Goal: Information Seeking & Learning: Find specific fact

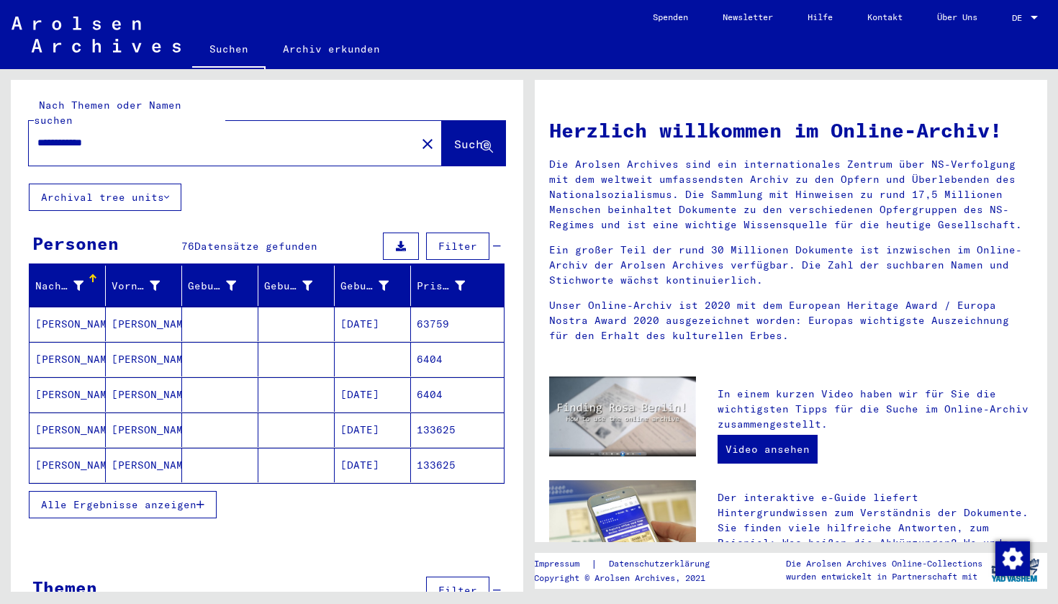
click at [147, 448] on mat-cell "[PERSON_NAME]" at bounding box center [144, 465] width 76 height 35
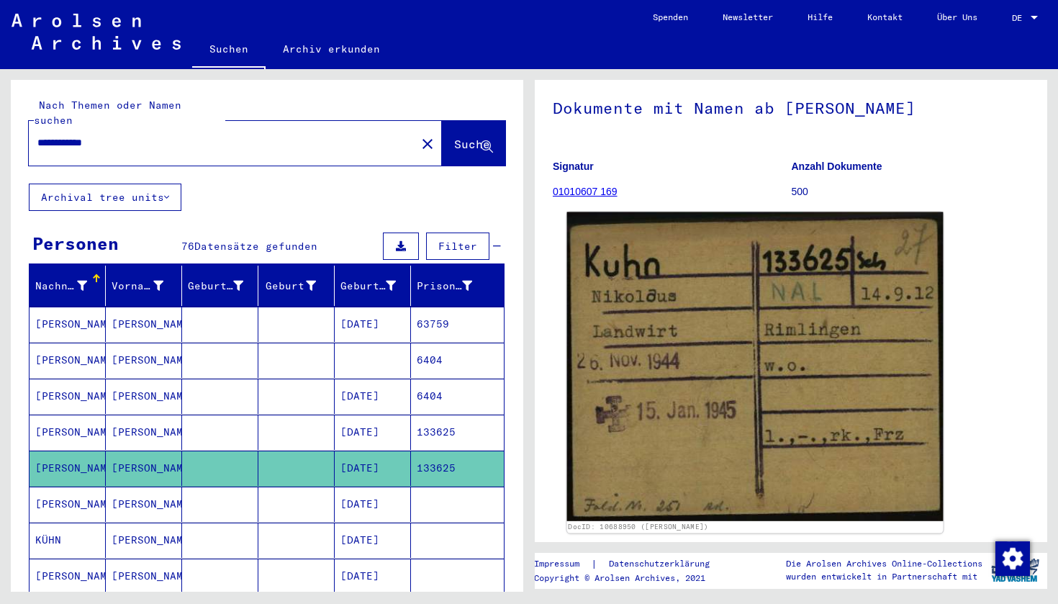
scroll to position [83, 0]
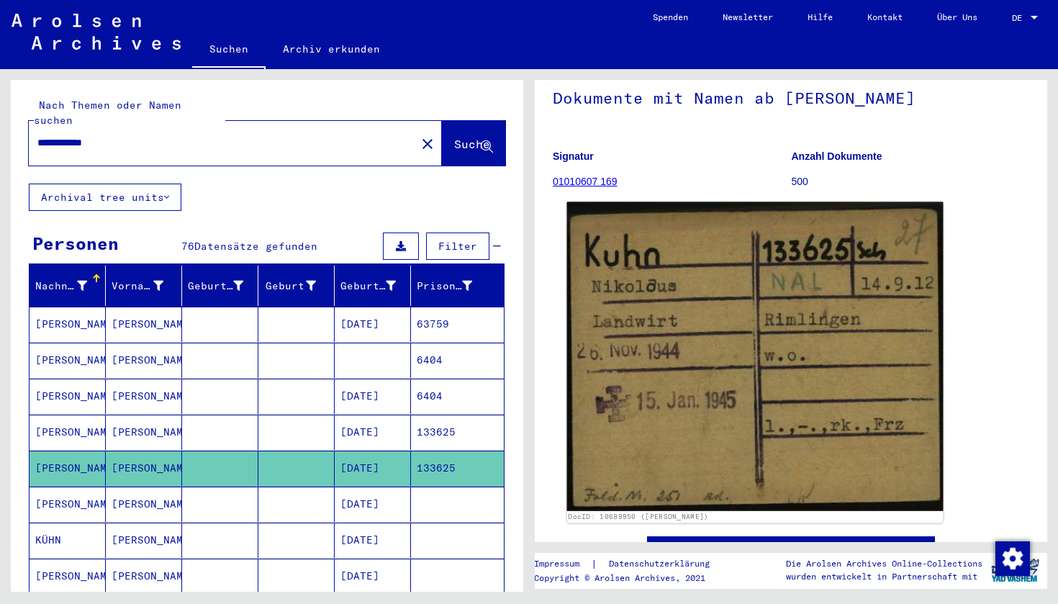
click at [766, 412] on img at bounding box center [755, 356] width 376 height 309
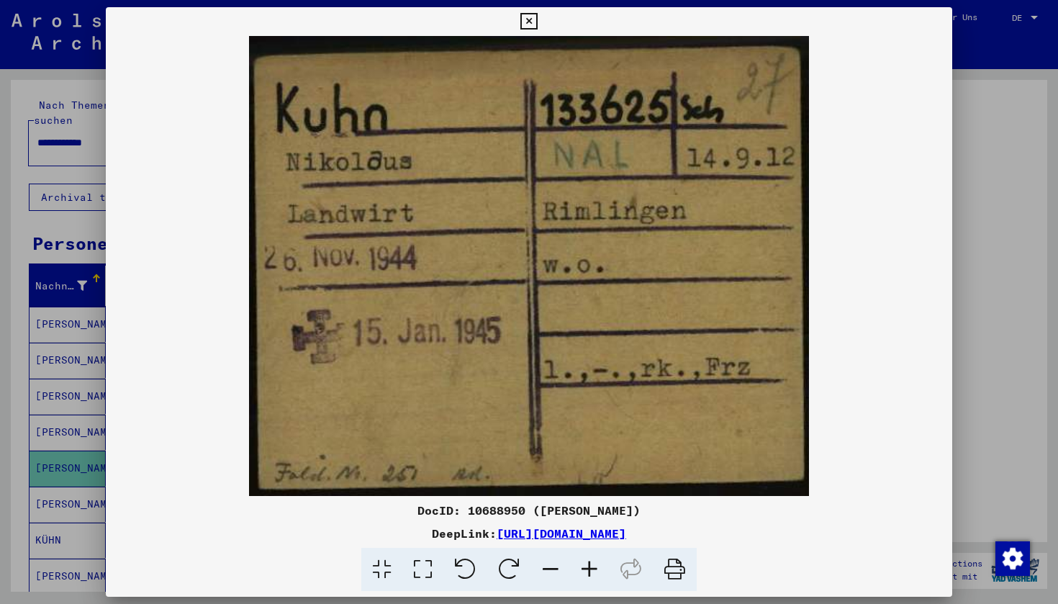
scroll to position [0, 0]
click at [673, 569] on icon at bounding box center [675, 570] width 44 height 44
click at [537, 18] on icon at bounding box center [528, 21] width 17 height 17
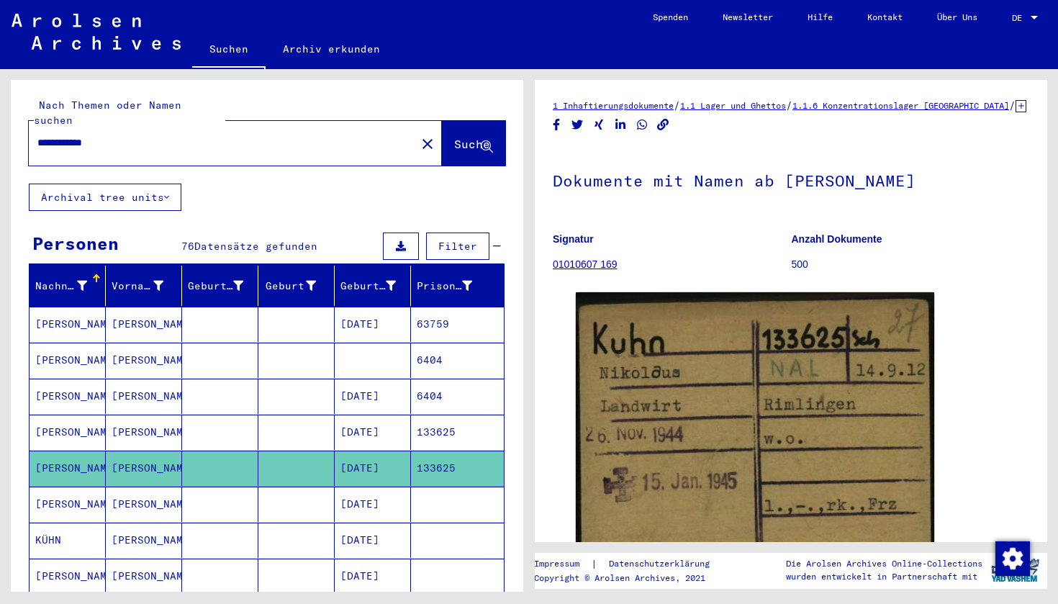
click at [135, 416] on mat-cell "[PERSON_NAME]" at bounding box center [144, 431] width 76 height 35
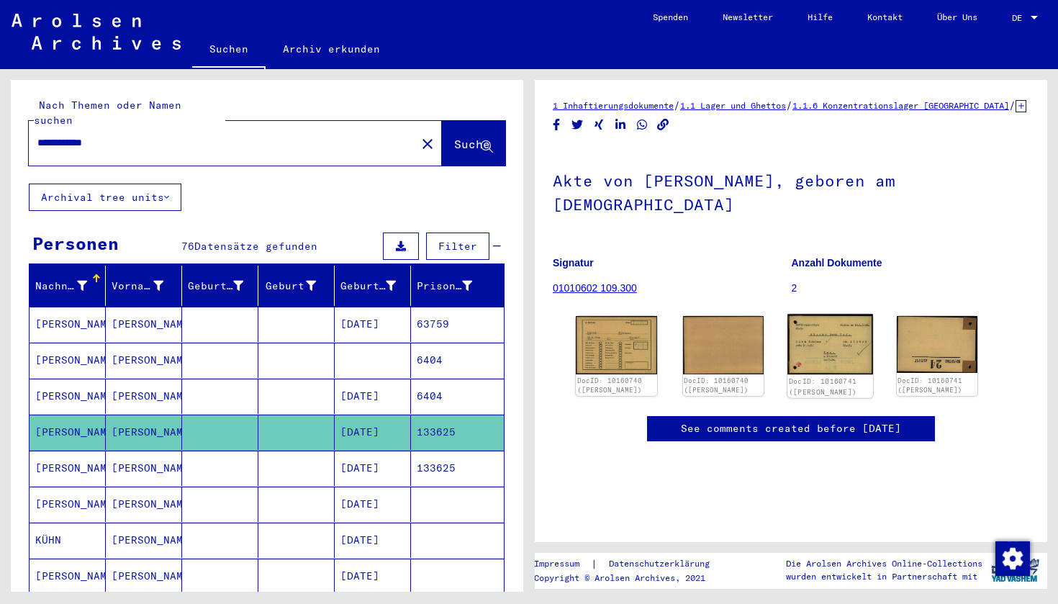
click at [813, 328] on img at bounding box center [829, 344] width 85 height 60
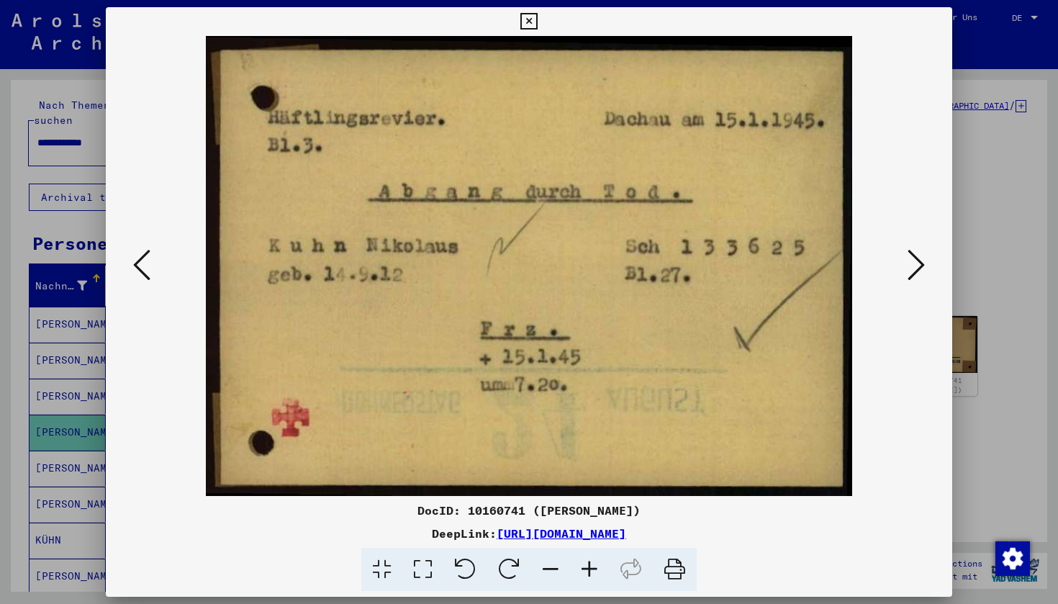
click at [681, 566] on icon at bounding box center [675, 570] width 44 height 44
click at [537, 17] on icon at bounding box center [528, 21] width 17 height 17
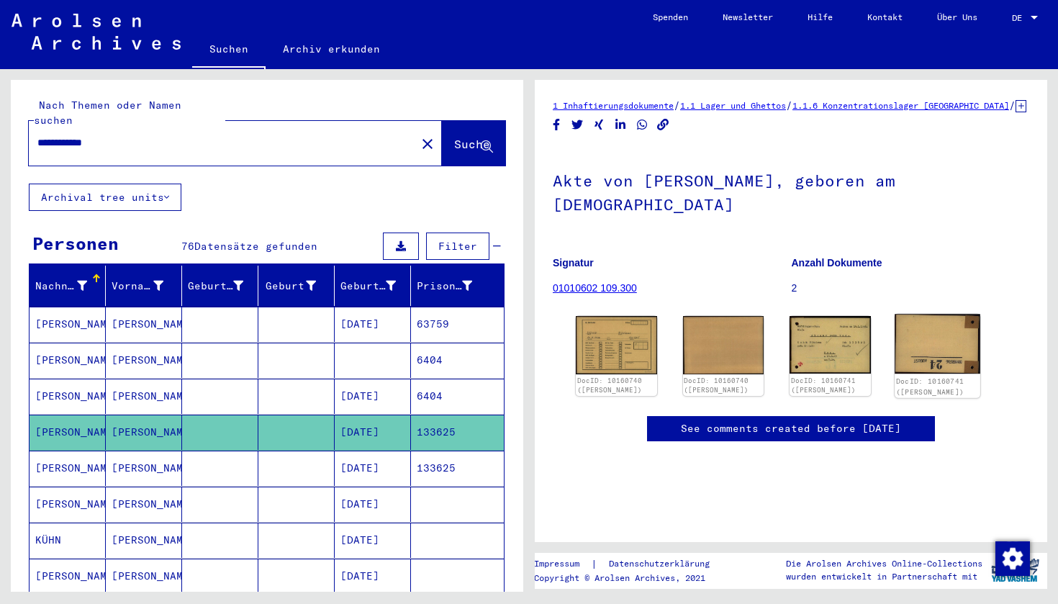
click at [941, 331] on img at bounding box center [936, 344] width 85 height 60
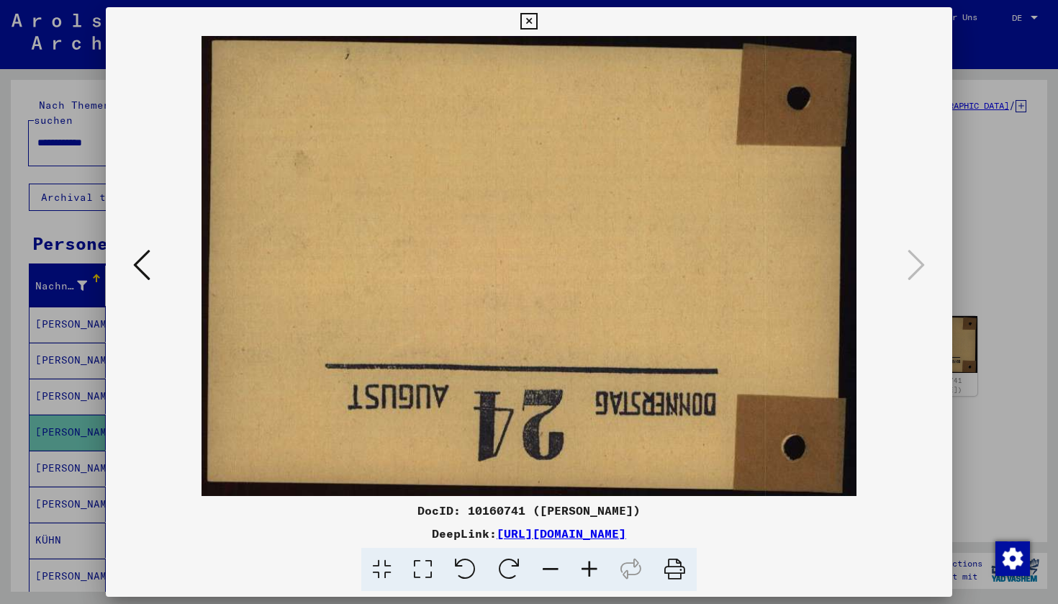
click at [512, 565] on icon at bounding box center [509, 570] width 44 height 44
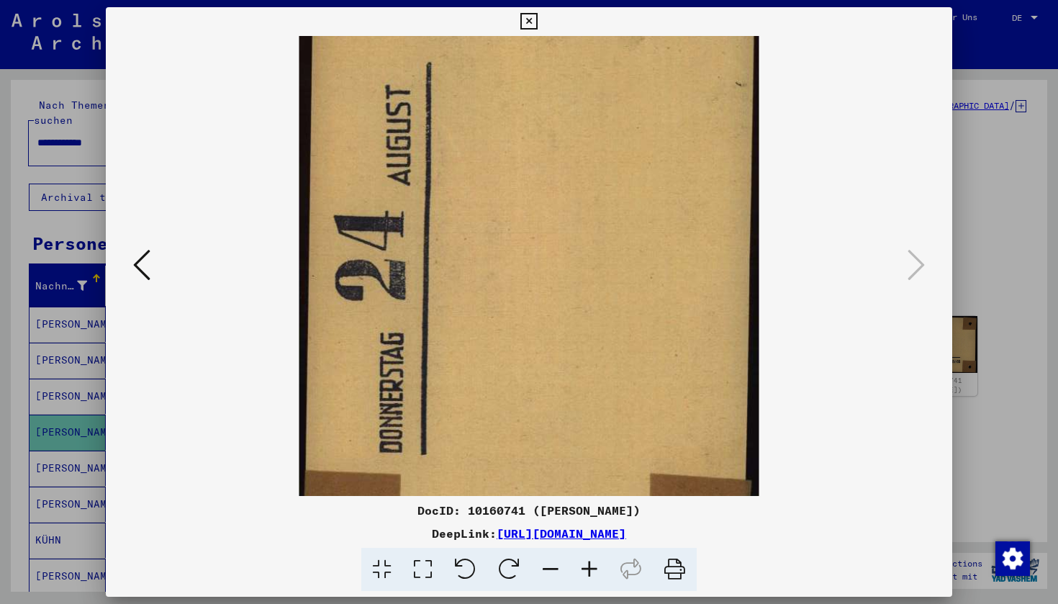
click at [512, 565] on icon at bounding box center [509, 570] width 44 height 44
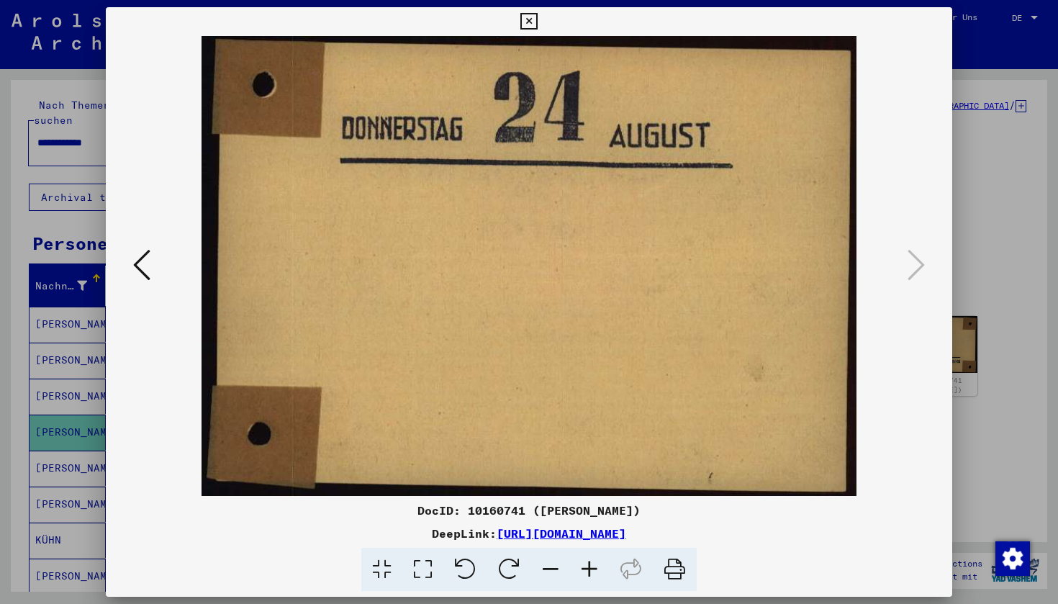
click at [678, 573] on icon at bounding box center [675, 570] width 44 height 44
click at [537, 22] on icon at bounding box center [528, 21] width 17 height 17
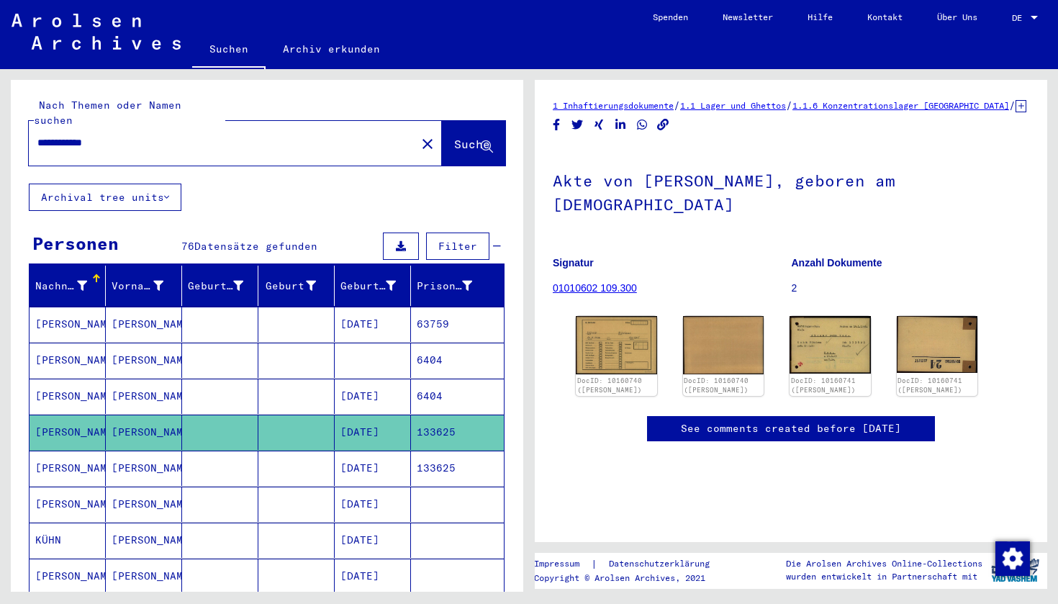
click at [581, 282] on link "01010602 109.300" at bounding box center [595, 288] width 84 height 12
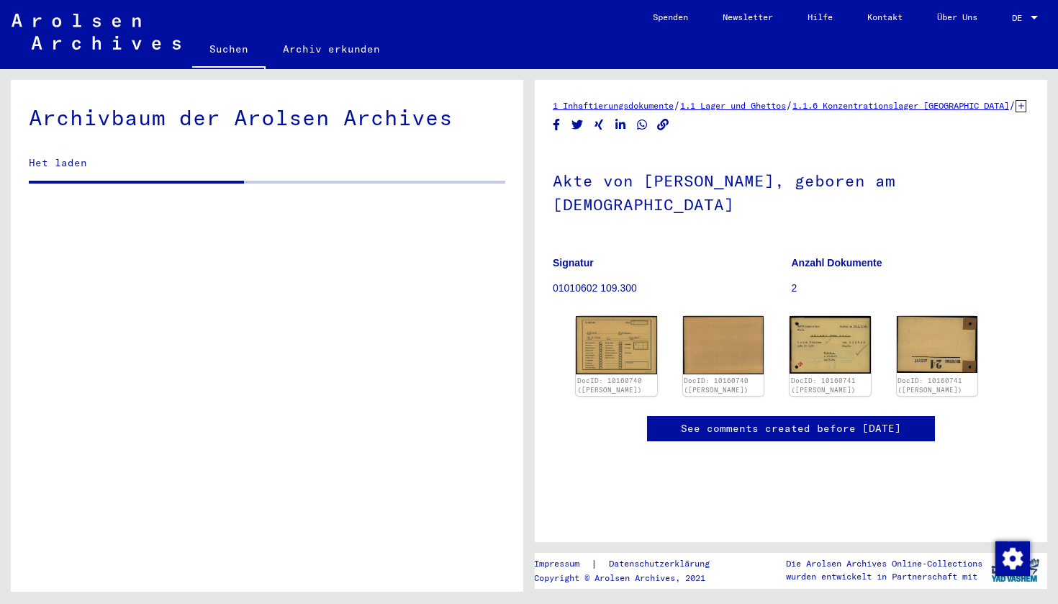
scroll to position [24971, 0]
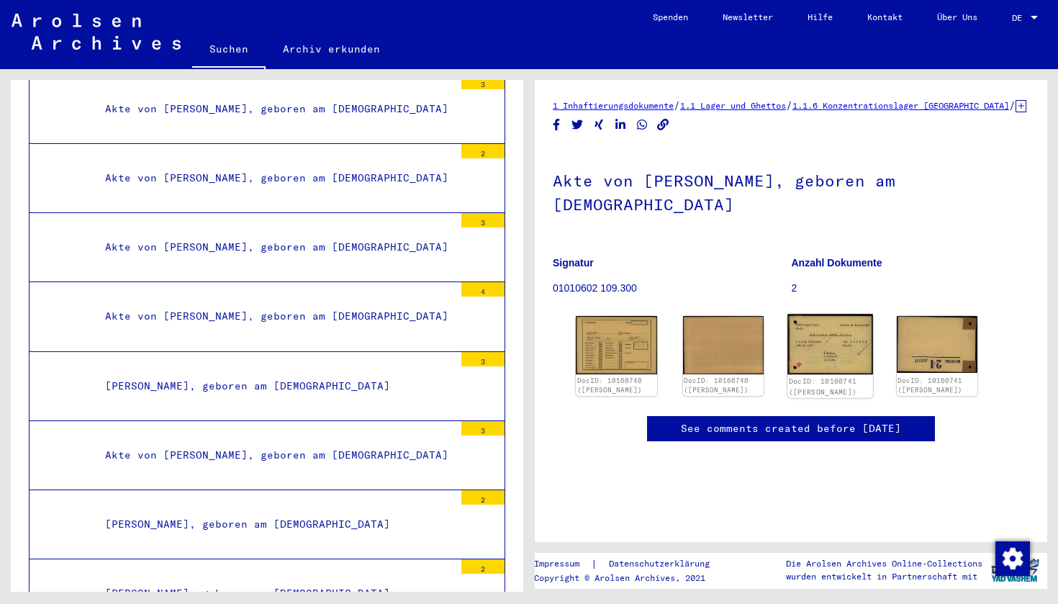
click at [822, 342] on img at bounding box center [829, 344] width 85 height 60
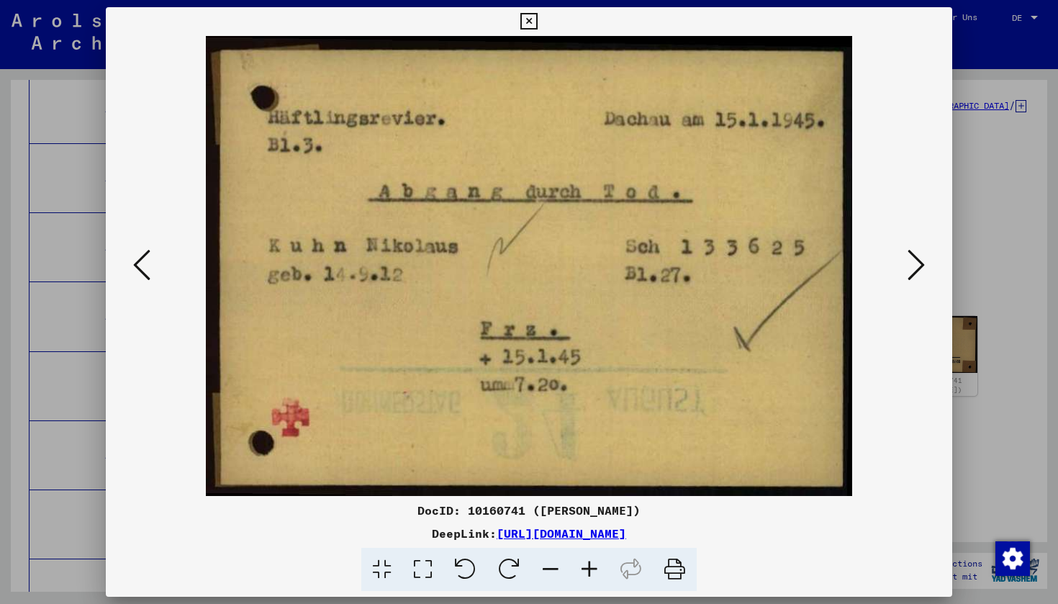
drag, startPoint x: 437, startPoint y: 121, endPoint x: 298, endPoint y: 126, distance: 138.9
